Goal: Task Accomplishment & Management: Manage account settings

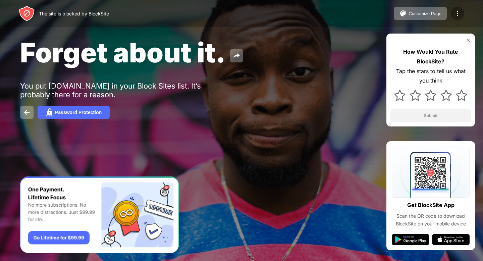
drag, startPoint x: 0, startPoint y: 0, endPoint x: 459, endPoint y: 15, distance: 459.7
click at [459, 15] on img at bounding box center [457, 13] width 8 height 8
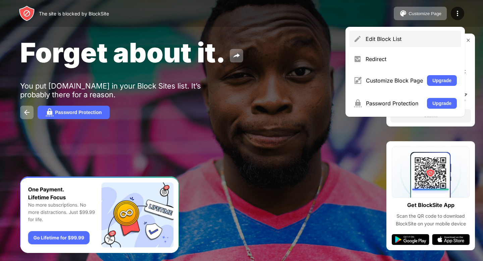
click at [411, 37] on div "Edit Block List" at bounding box center [411, 39] width 91 height 7
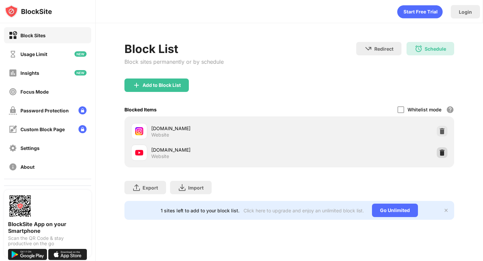
click at [443, 152] on img at bounding box center [442, 152] width 7 height 7
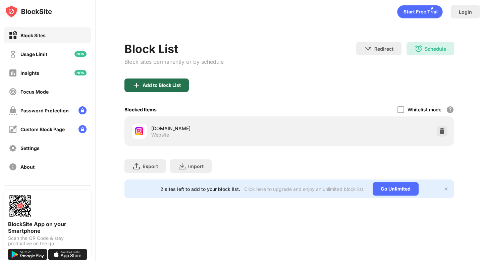
click at [160, 84] on div "Add to Block List" at bounding box center [162, 84] width 38 height 5
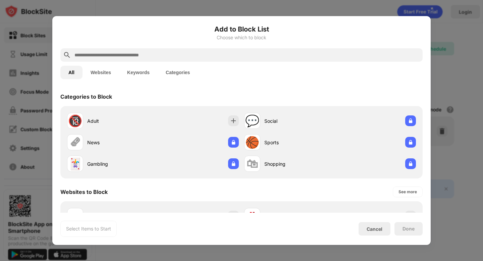
click at [215, 47] on div "Add to Block List Choose which to block" at bounding box center [241, 36] width 362 height 24
click at [209, 53] on input "text" at bounding box center [247, 55] width 346 height 8
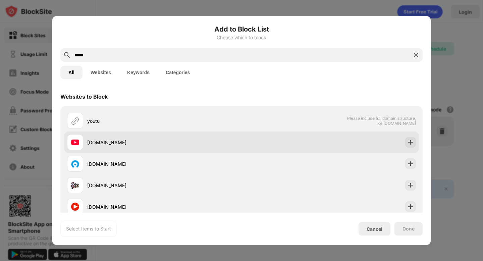
type input "*****"
click at [111, 136] on div "[DOMAIN_NAME]" at bounding box center [154, 142] width 174 height 16
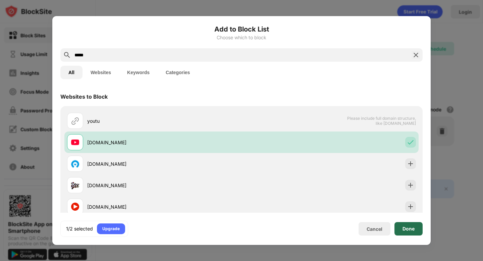
click at [402, 227] on div "Done" at bounding box center [408, 228] width 12 height 5
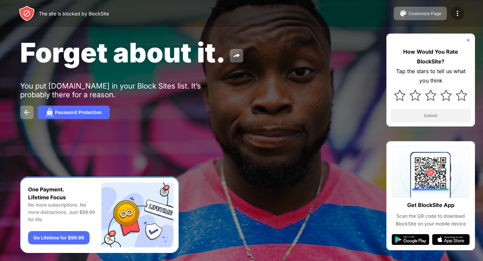
click at [463, 13] on div at bounding box center [457, 13] width 13 height 13
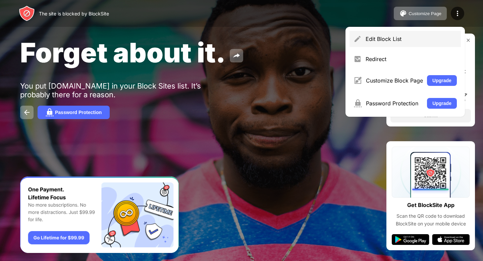
click at [410, 37] on div "Edit Block List" at bounding box center [411, 39] width 91 height 7
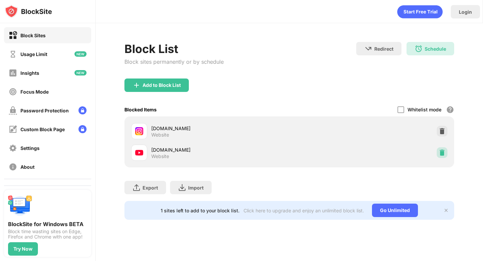
click at [442, 154] on img at bounding box center [442, 152] width 7 height 7
